Goal: Task Accomplishment & Management: Use online tool/utility

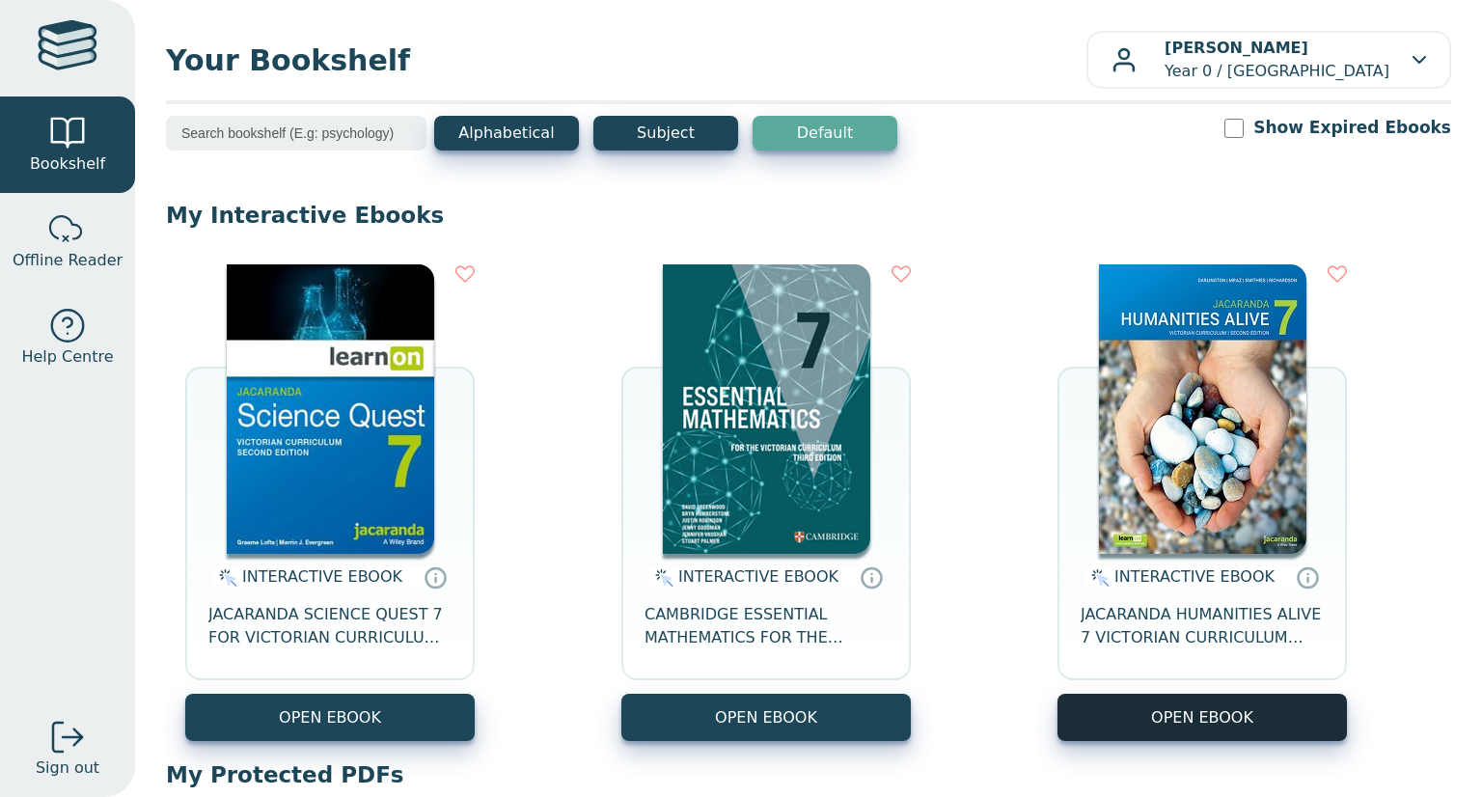
click at [1141, 708] on button "OPEN EBOOK" at bounding box center [1201, 717] width 289 height 47
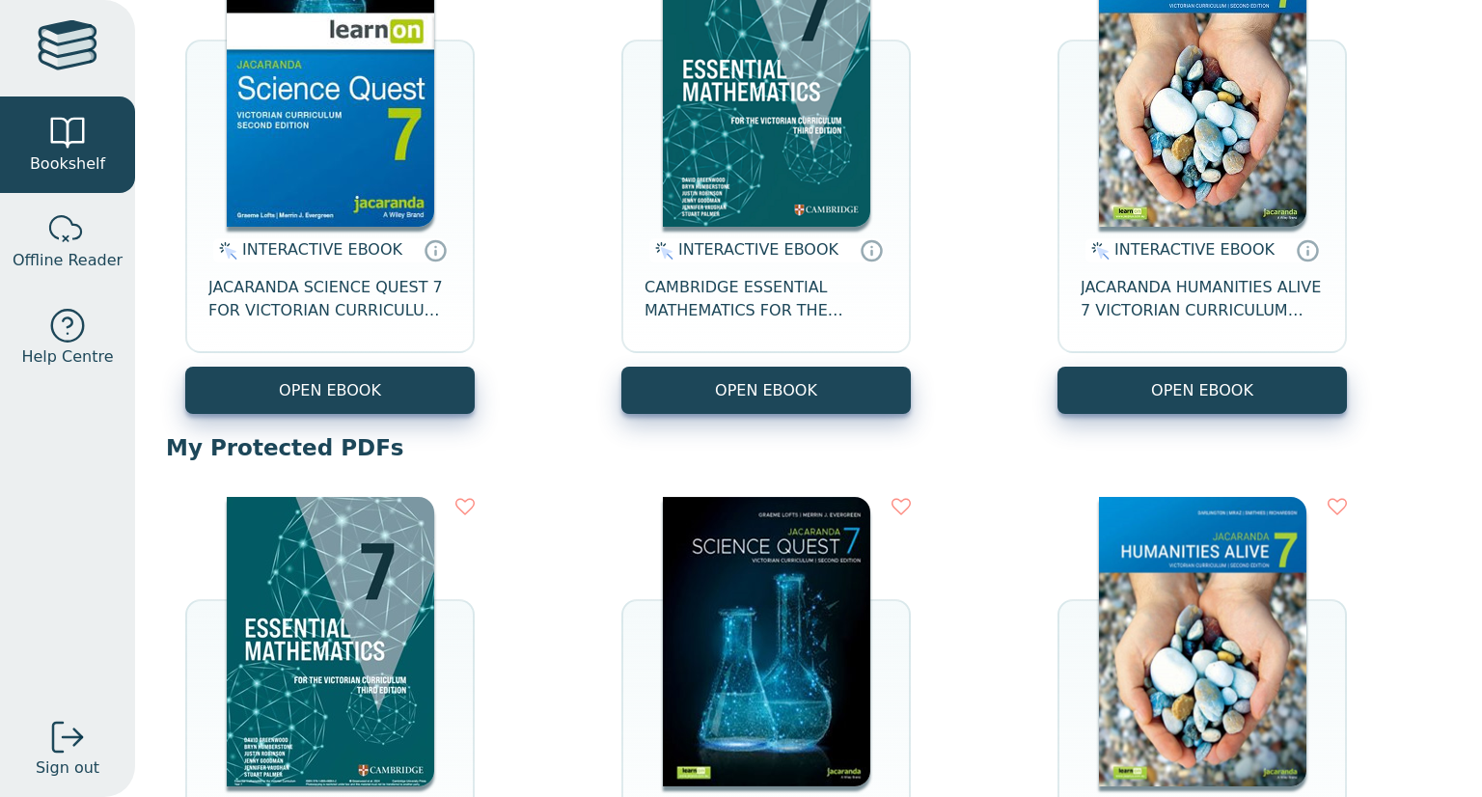
scroll to position [328, 0]
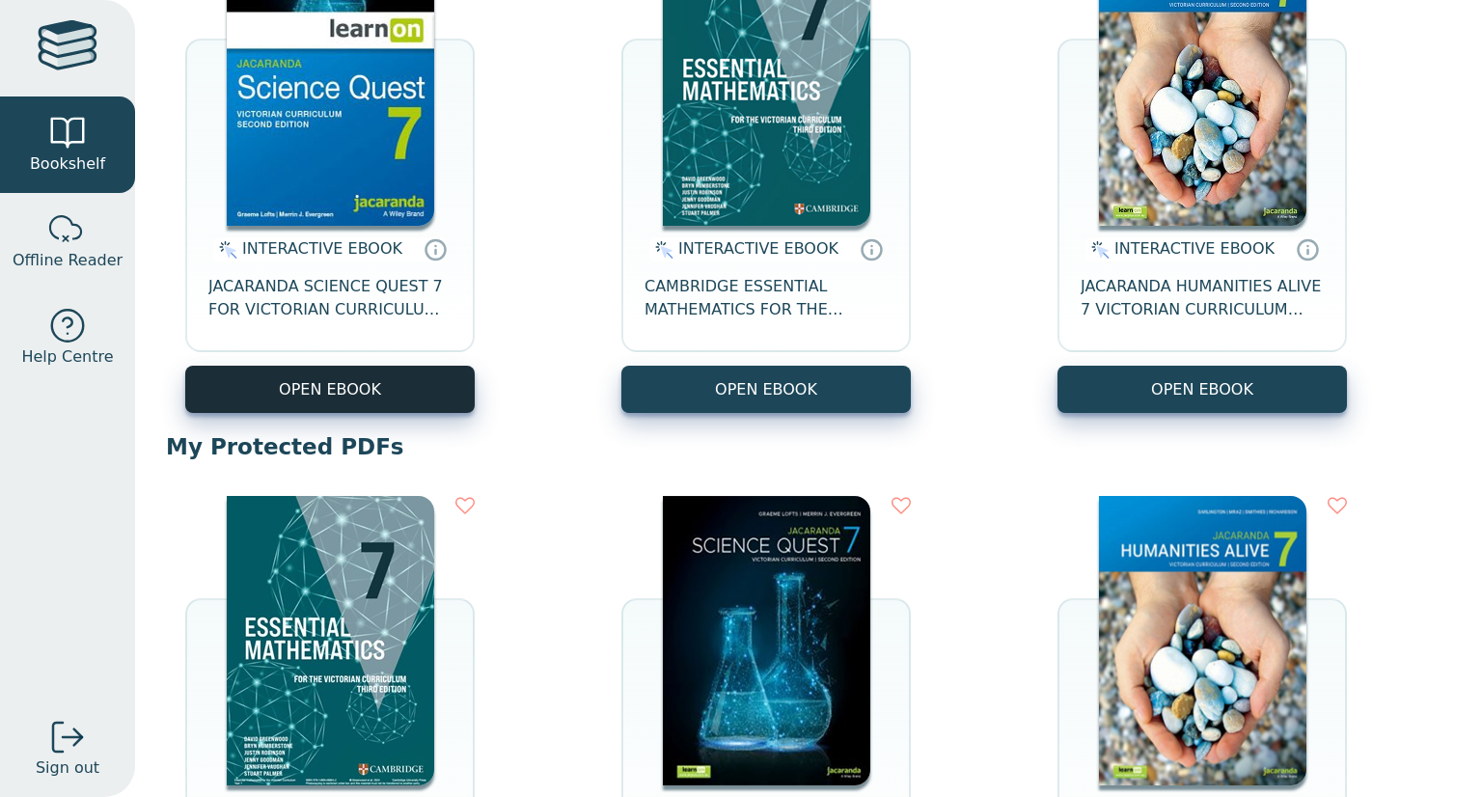
click at [410, 372] on button "OPEN EBOOK" at bounding box center [329, 389] width 289 height 47
